Goal: Task Accomplishment & Management: Use online tool/utility

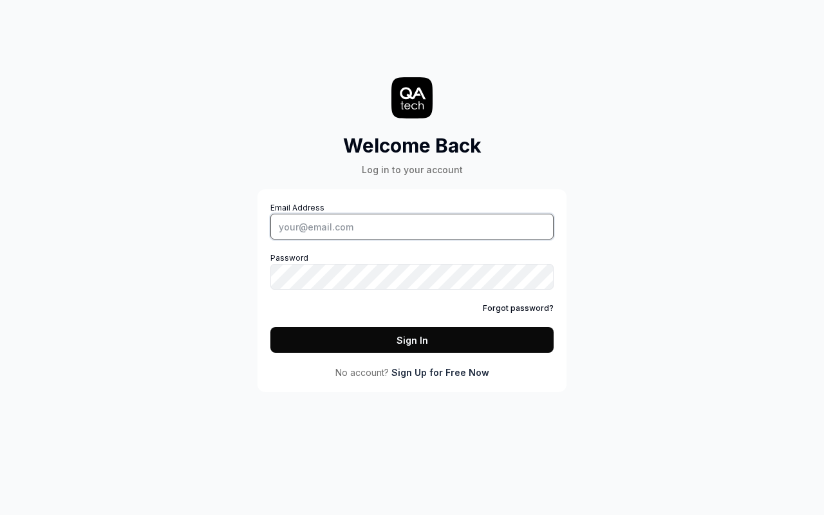
click at [412, 227] on input "Email Address" at bounding box center [411, 227] width 283 height 26
type input "[PERSON_NAME][EMAIL_ADDRESS][DOMAIN_NAME]"
click at [412, 340] on button "Sign In" at bounding box center [411, 340] width 283 height 26
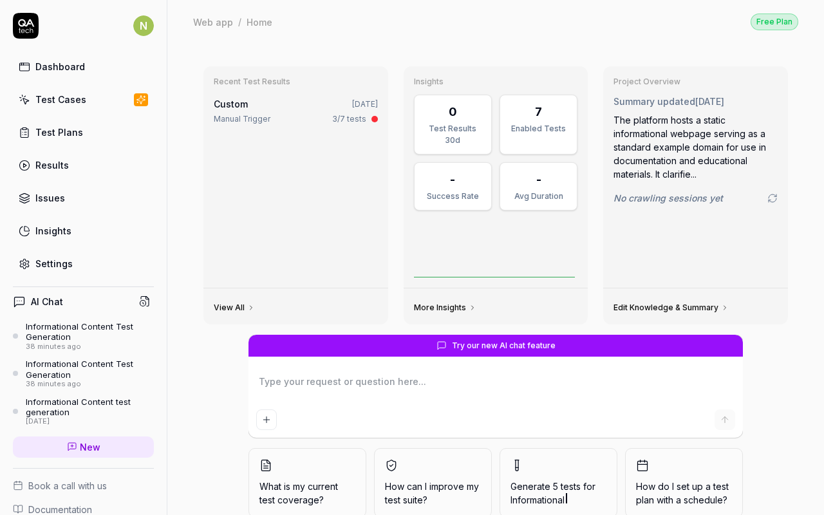
type textarea "*"
